Goal: Information Seeking & Learning: Learn about a topic

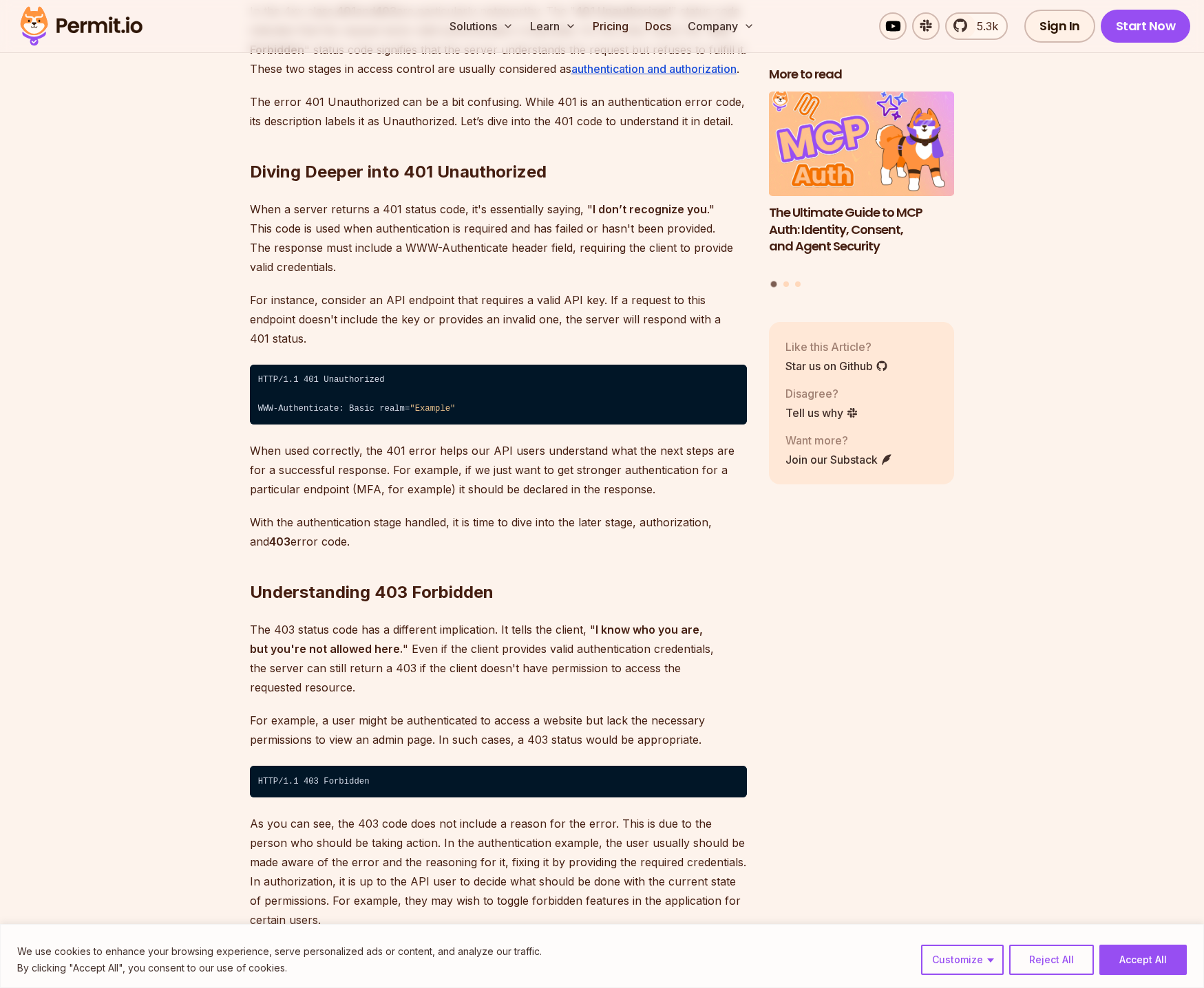
scroll to position [2019, 0]
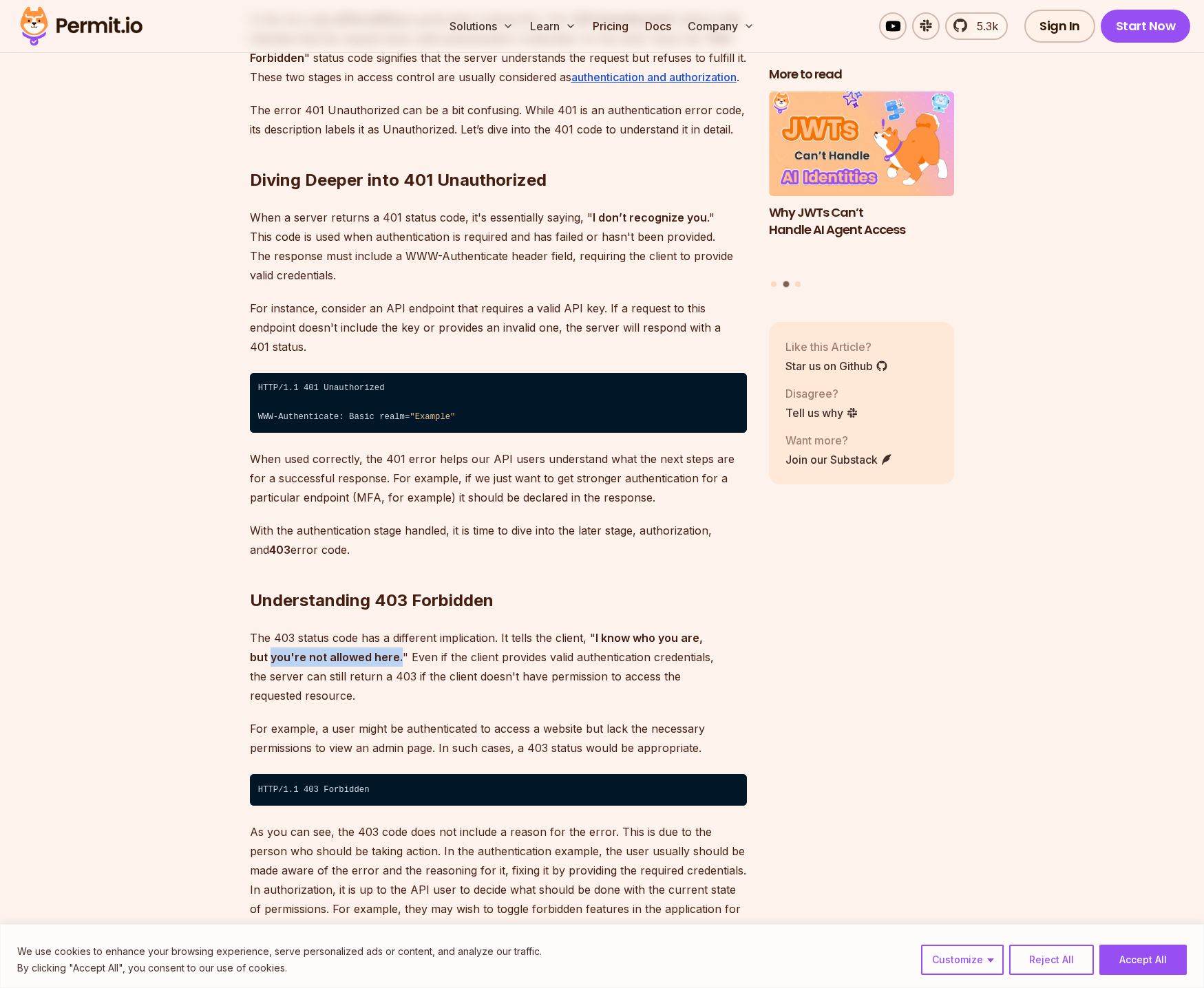
drag, startPoint x: 245, startPoint y: 638, endPoint x: 377, endPoint y: 637, distance: 132.0
click at [377, 637] on strong "I know who you are, but you're not allowed here." at bounding box center [477, 648] width 453 height 33
click at [423, 640] on p "The 403 status code has a different implication. It tells the client, " I know …" at bounding box center [499, 667] width 497 height 77
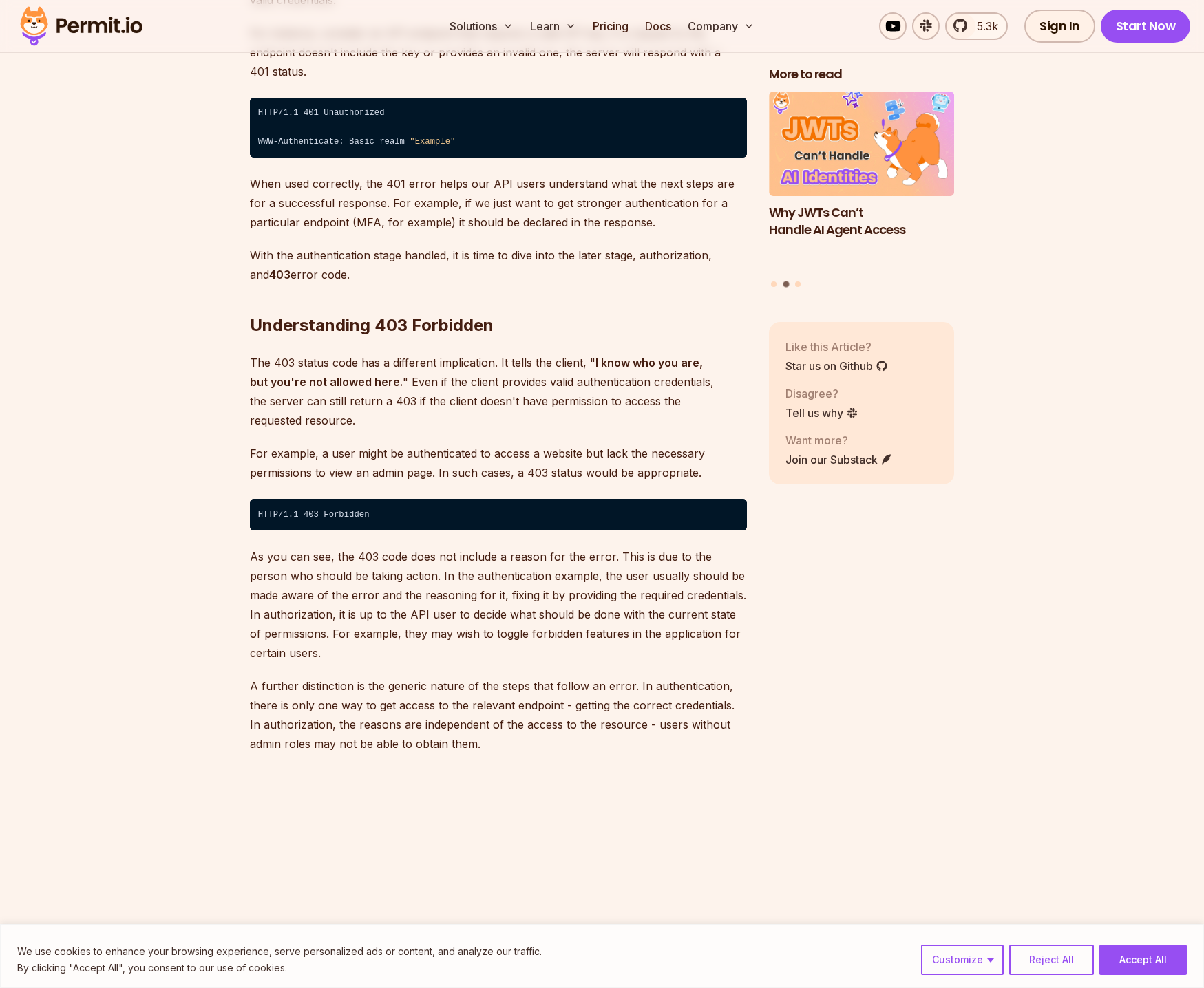
click at [456, 444] on p "For example, a user might be authenticated to access a website but lack the nec…" at bounding box center [499, 463] width 497 height 38
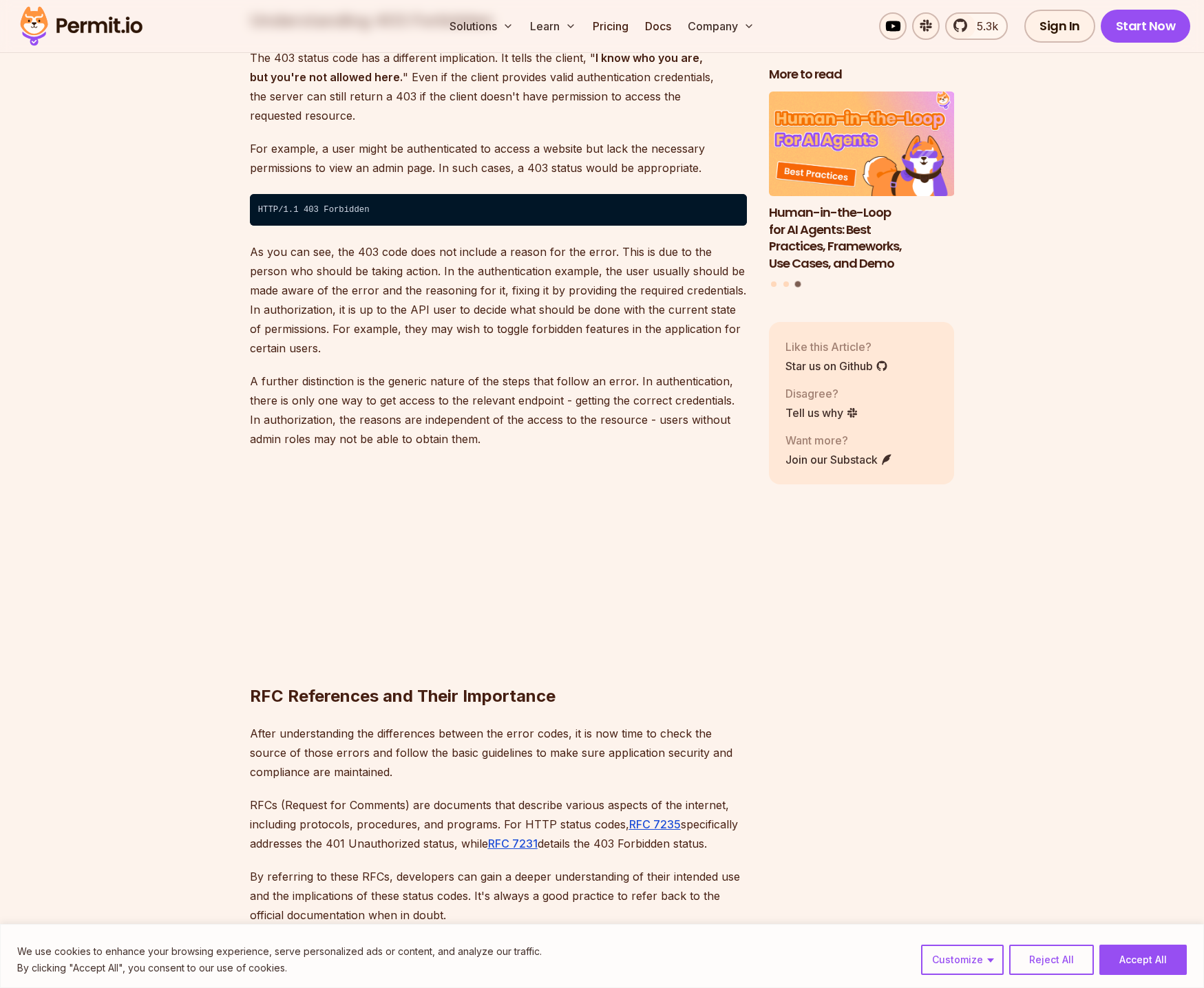
scroll to position [2432, 0]
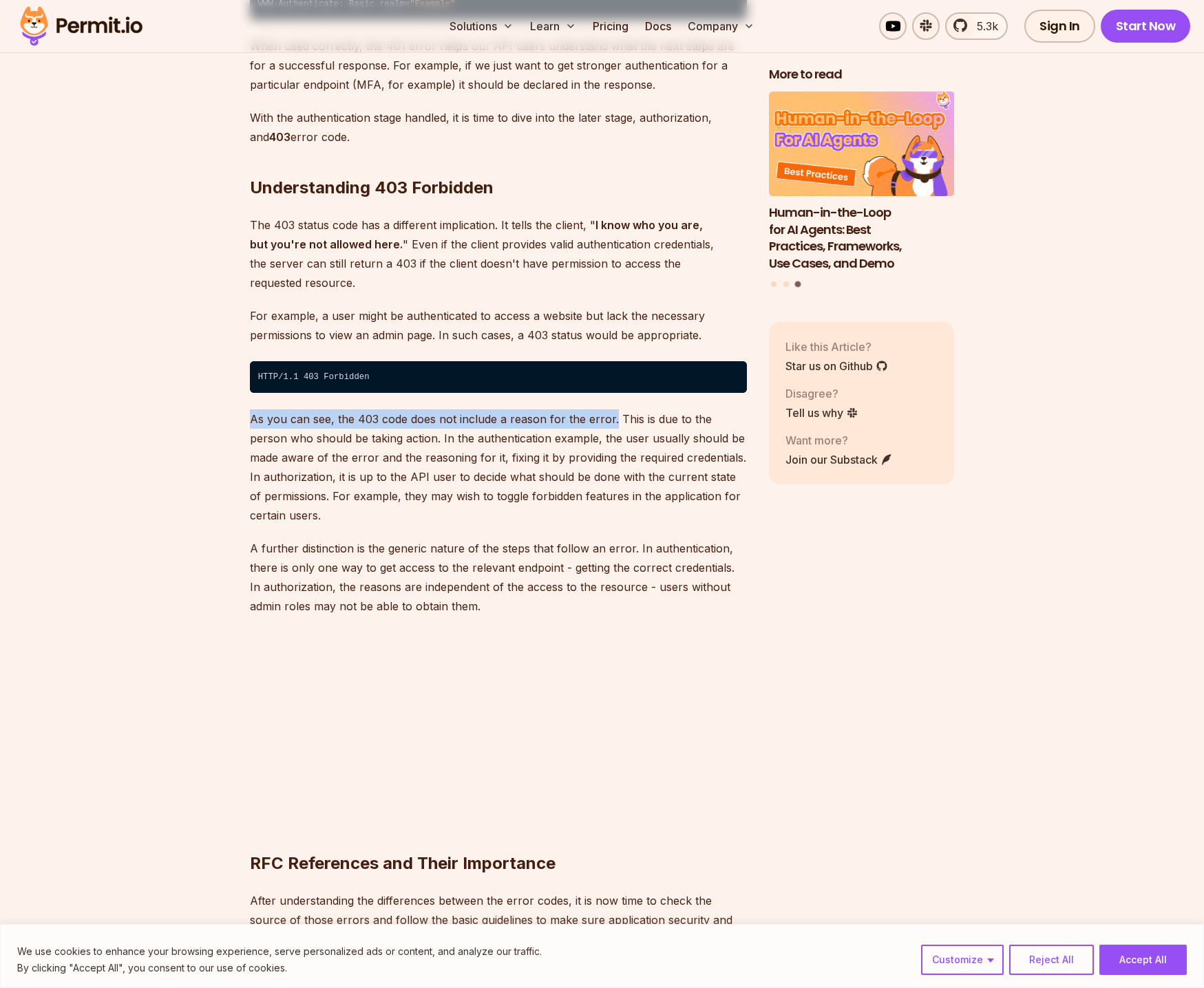
drag, startPoint x: 246, startPoint y: 387, endPoint x: 611, endPoint y: 386, distance: 365.0
click at [611, 409] on p "As you can see, the 403 code does not include a reason for the error. This is d…" at bounding box center [499, 467] width 497 height 116
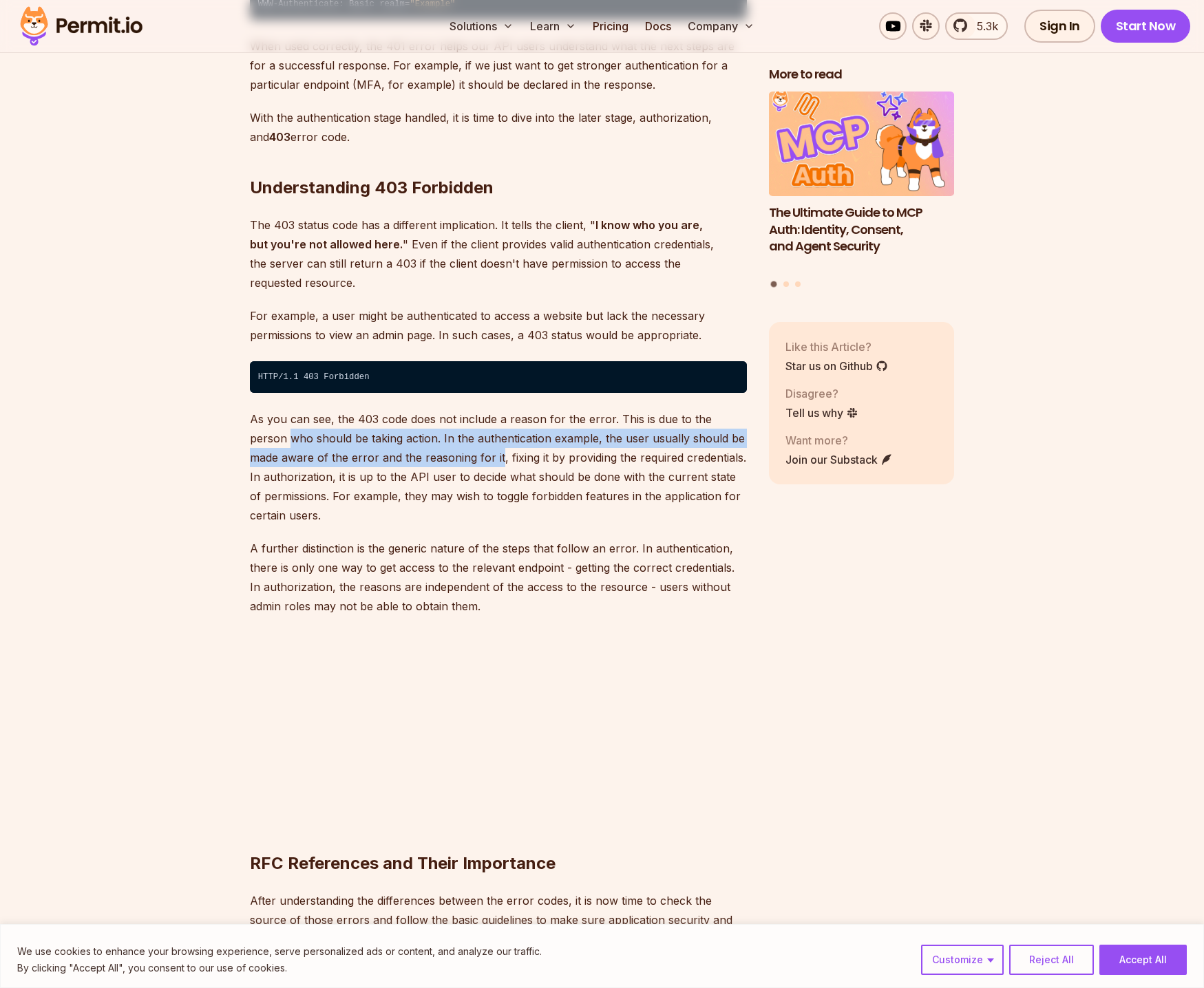
drag, startPoint x: 233, startPoint y: 392, endPoint x: 468, endPoint y: 421, distance: 236.8
click at [468, 421] on p "As you can see, the 403 code does not include a reason for the error. This is d…" at bounding box center [499, 467] width 497 height 116
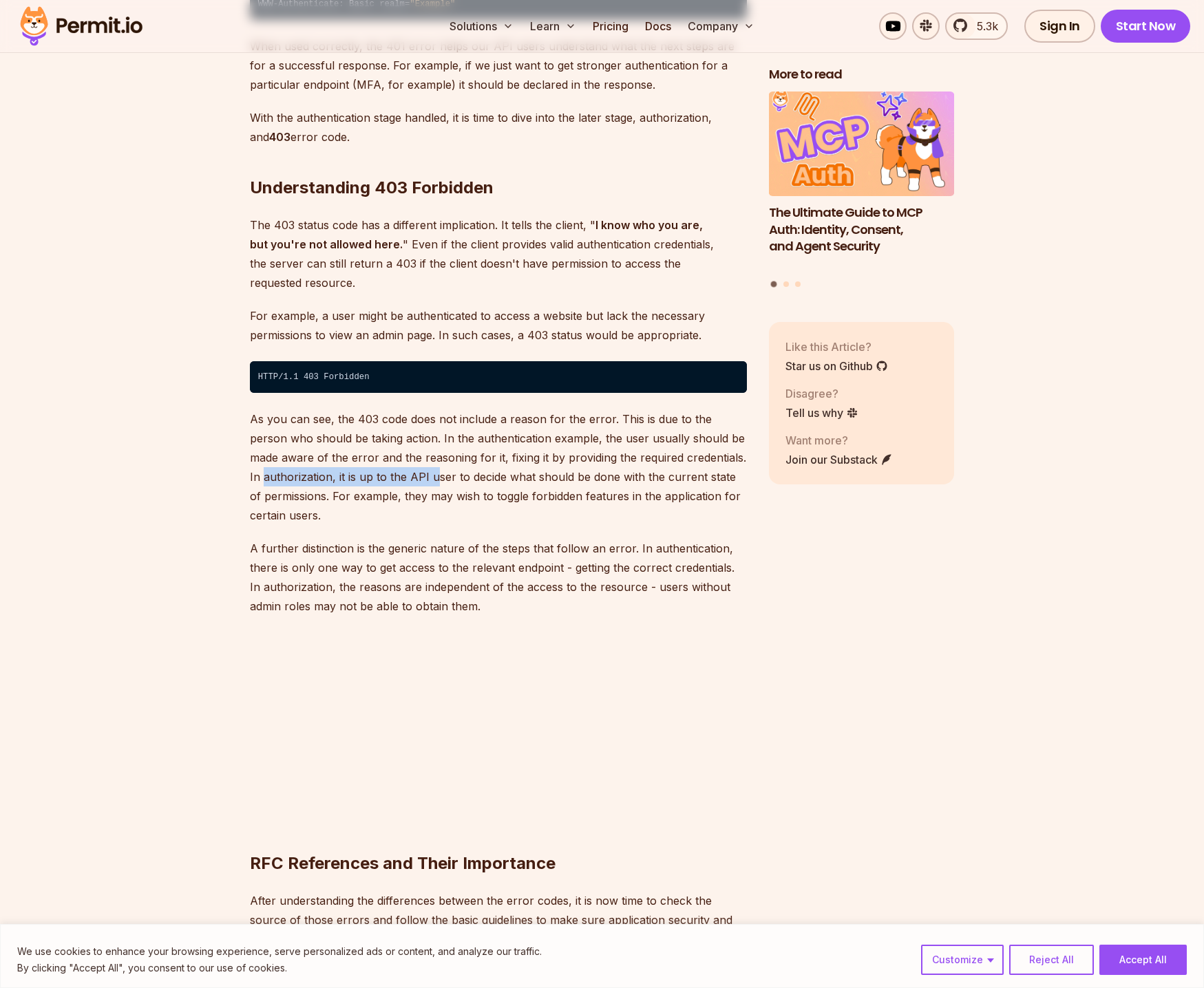
drag, startPoint x: 238, startPoint y: 437, endPoint x: 423, endPoint y: 439, distance: 185.0
click at [423, 439] on p "As you can see, the 403 code does not include a reason for the error. This is d…" at bounding box center [499, 467] width 497 height 116
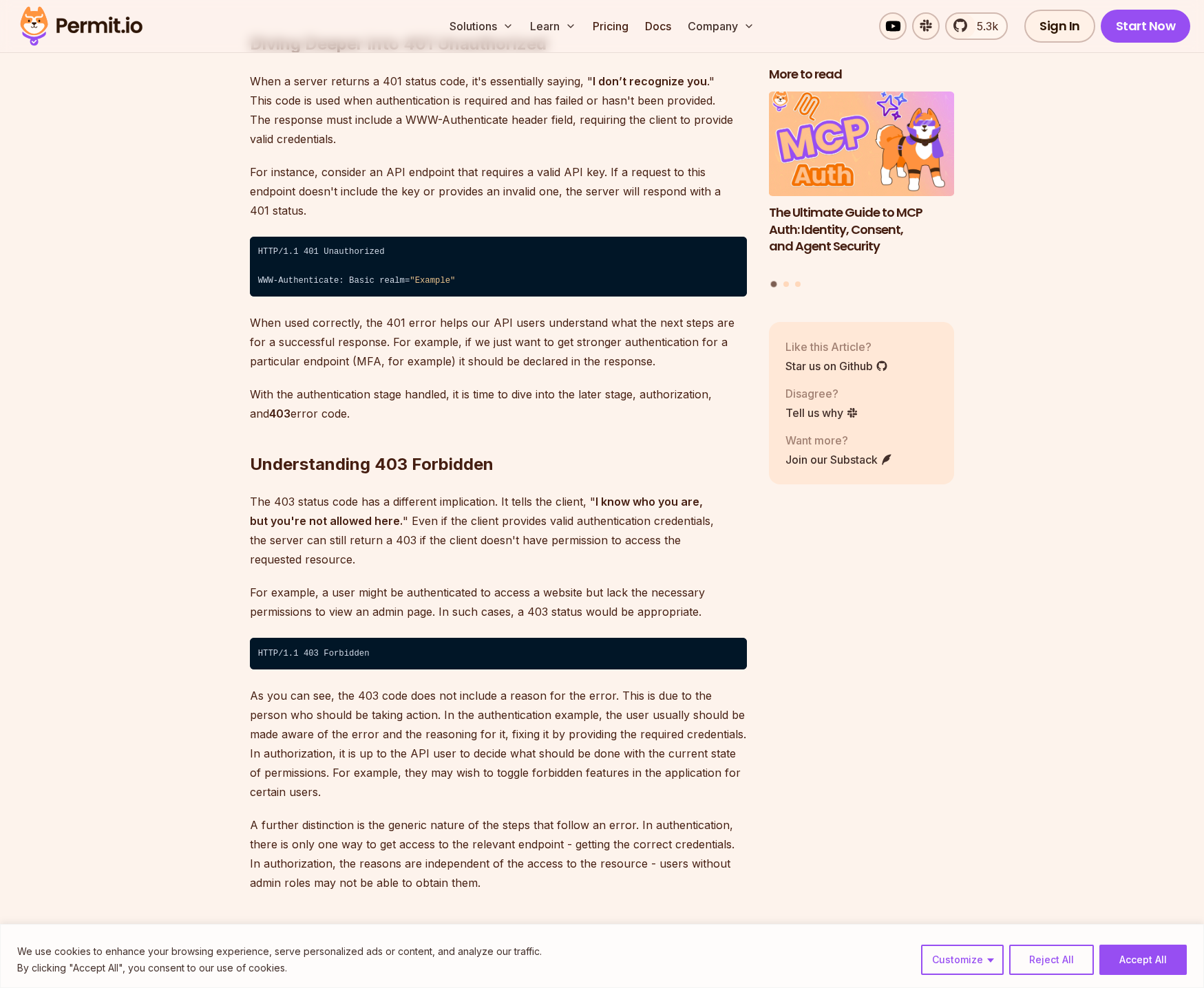
scroll to position [2157, 0]
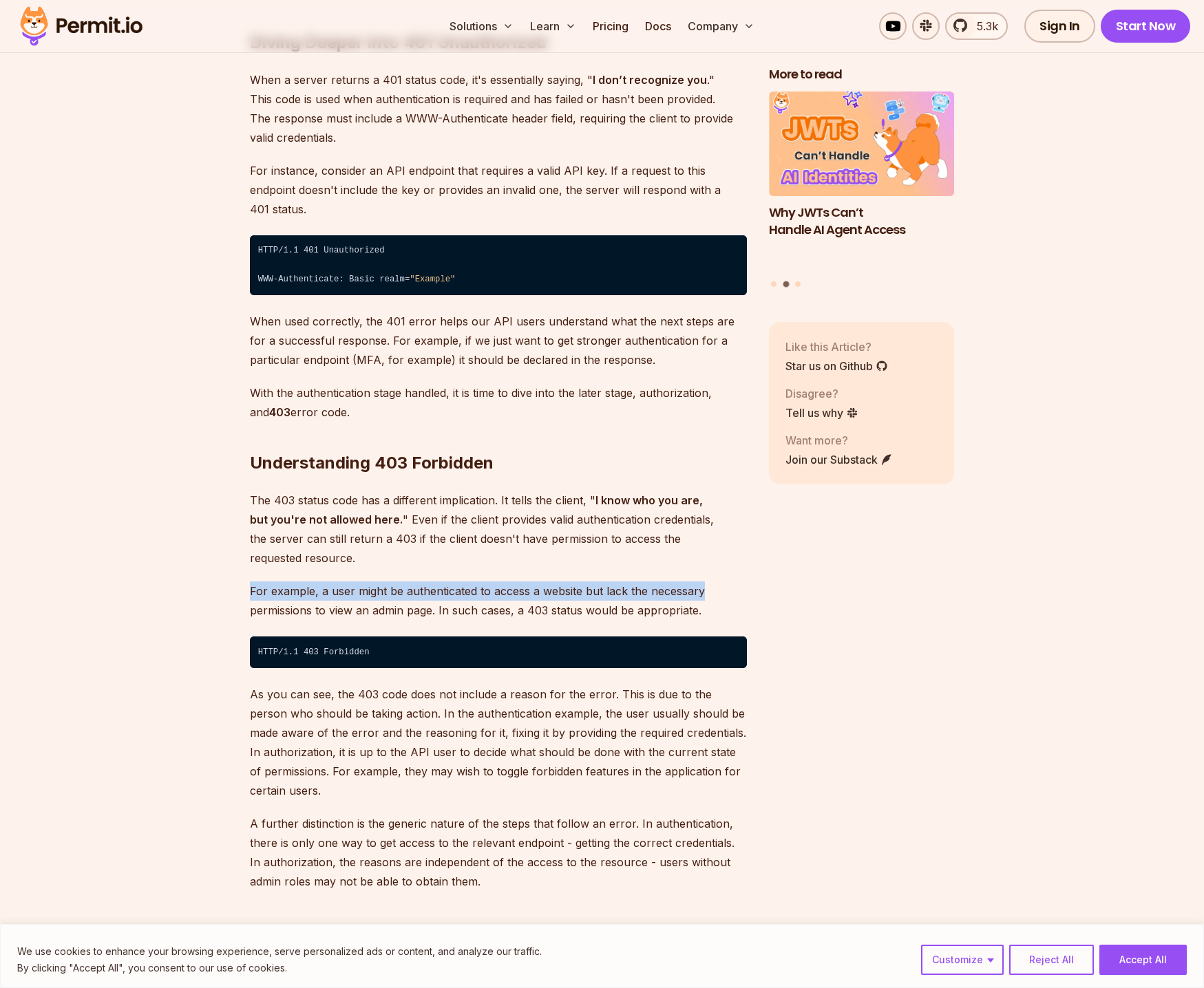
drag, startPoint x: 250, startPoint y: 550, endPoint x: 703, endPoint y: 555, distance: 453.0
click at [703, 581] on p "For example, a user might be authenticated to access a website but lack the nec…" at bounding box center [499, 600] width 497 height 38
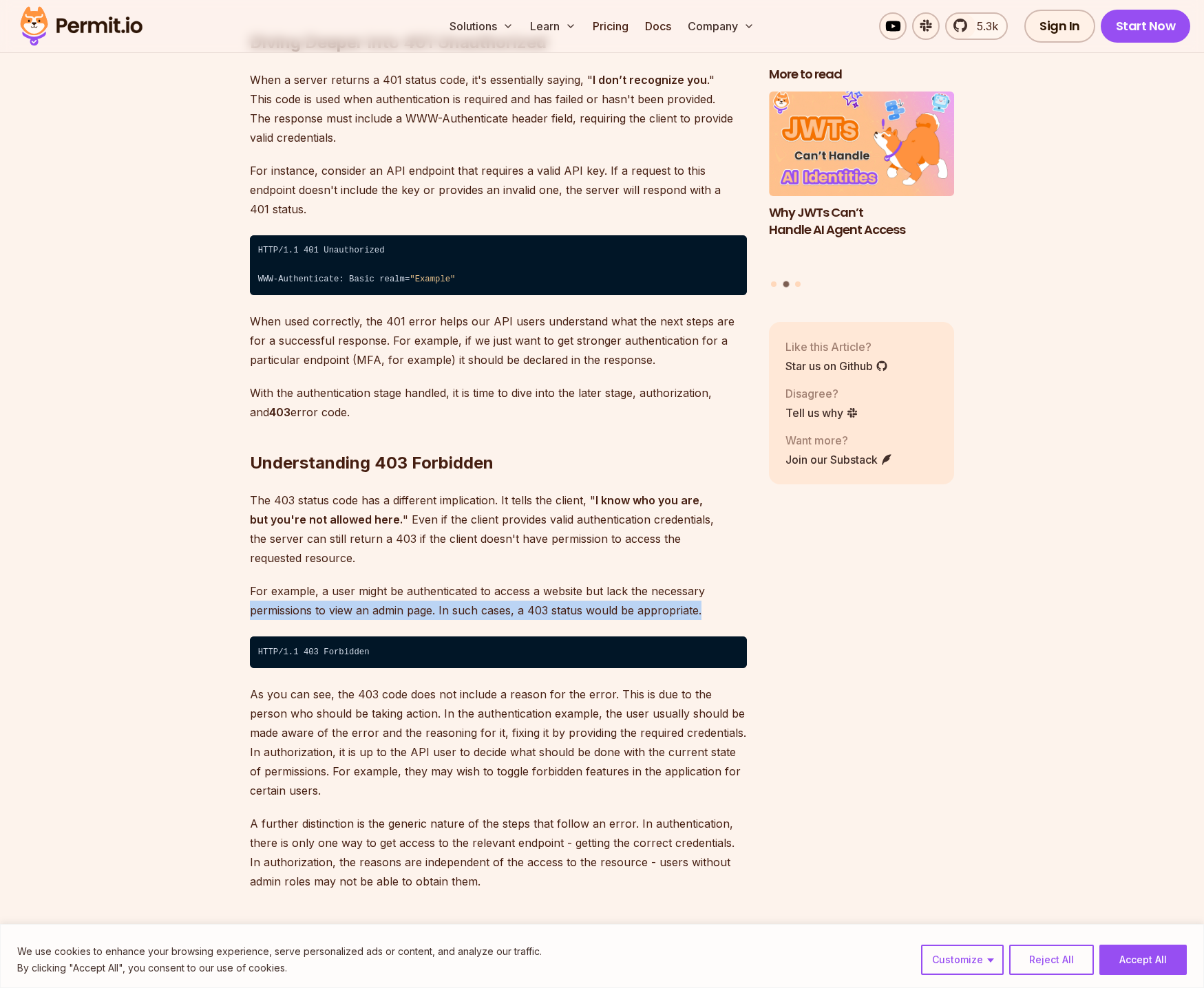
drag, startPoint x: 385, startPoint y: 578, endPoint x: 708, endPoint y: 567, distance: 323.2
click at [708, 581] on p "For example, a user might be authenticated to access a website but lack the nec…" at bounding box center [499, 600] width 497 height 38
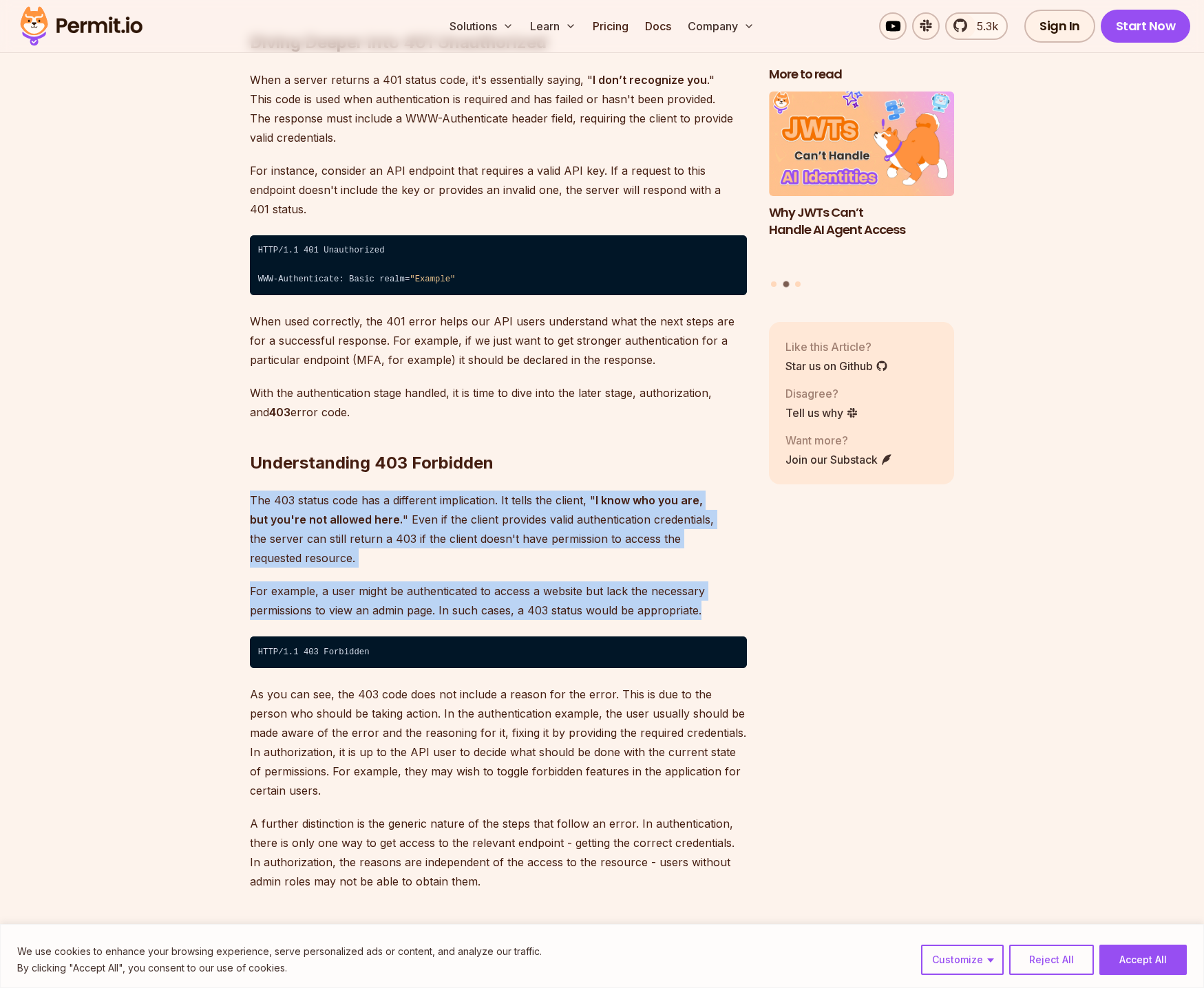
drag, startPoint x: 709, startPoint y: 572, endPoint x: 225, endPoint y: 469, distance: 494.8
drag, startPoint x: 225, startPoint y: 469, endPoint x: 557, endPoint y: 568, distance: 346.4
click at [569, 581] on p "For example, a user might be authenticated to access a website but lack the nec…" at bounding box center [499, 600] width 497 height 38
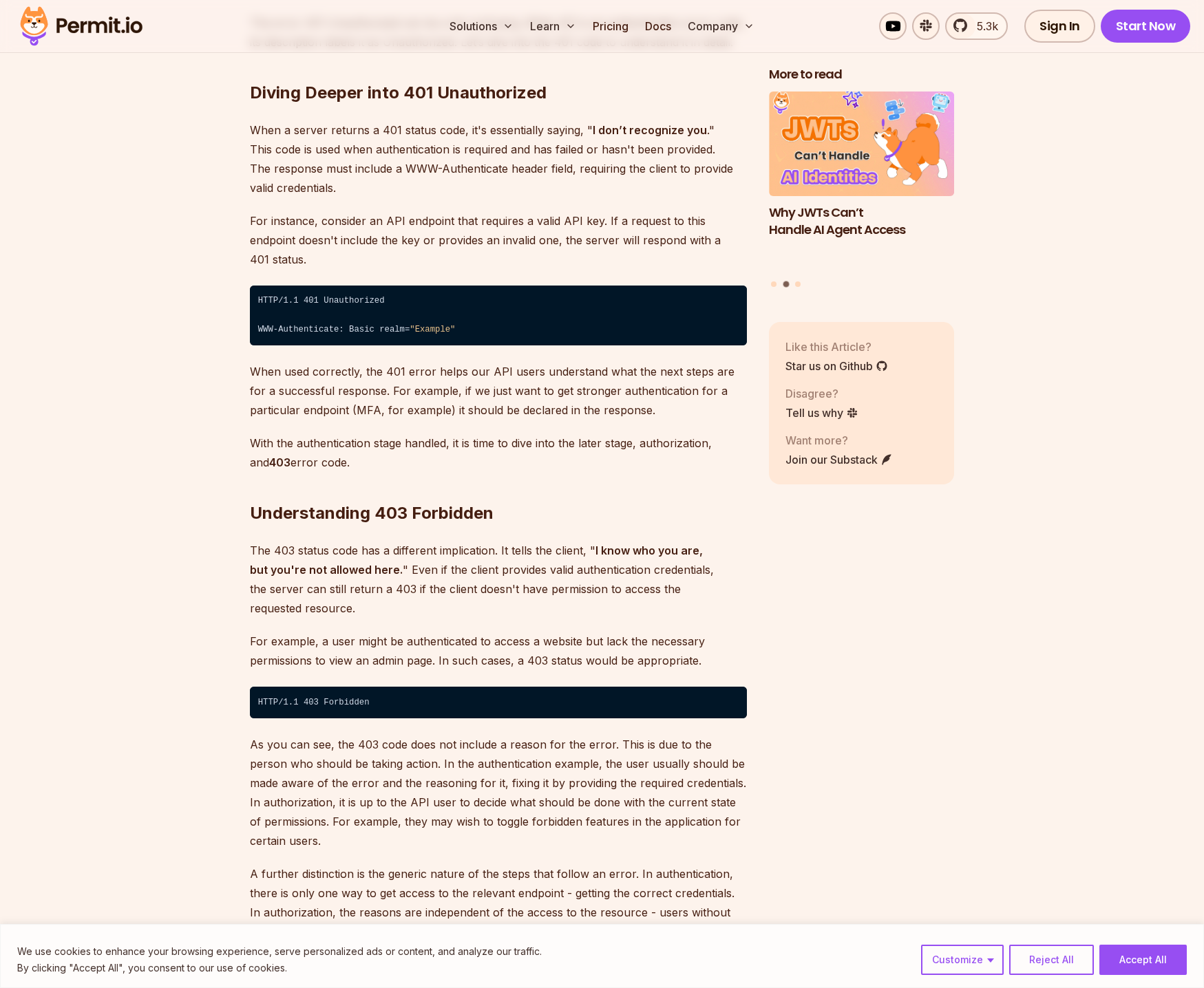
scroll to position [2088, 0]
